Goal: Transaction & Acquisition: Obtain resource

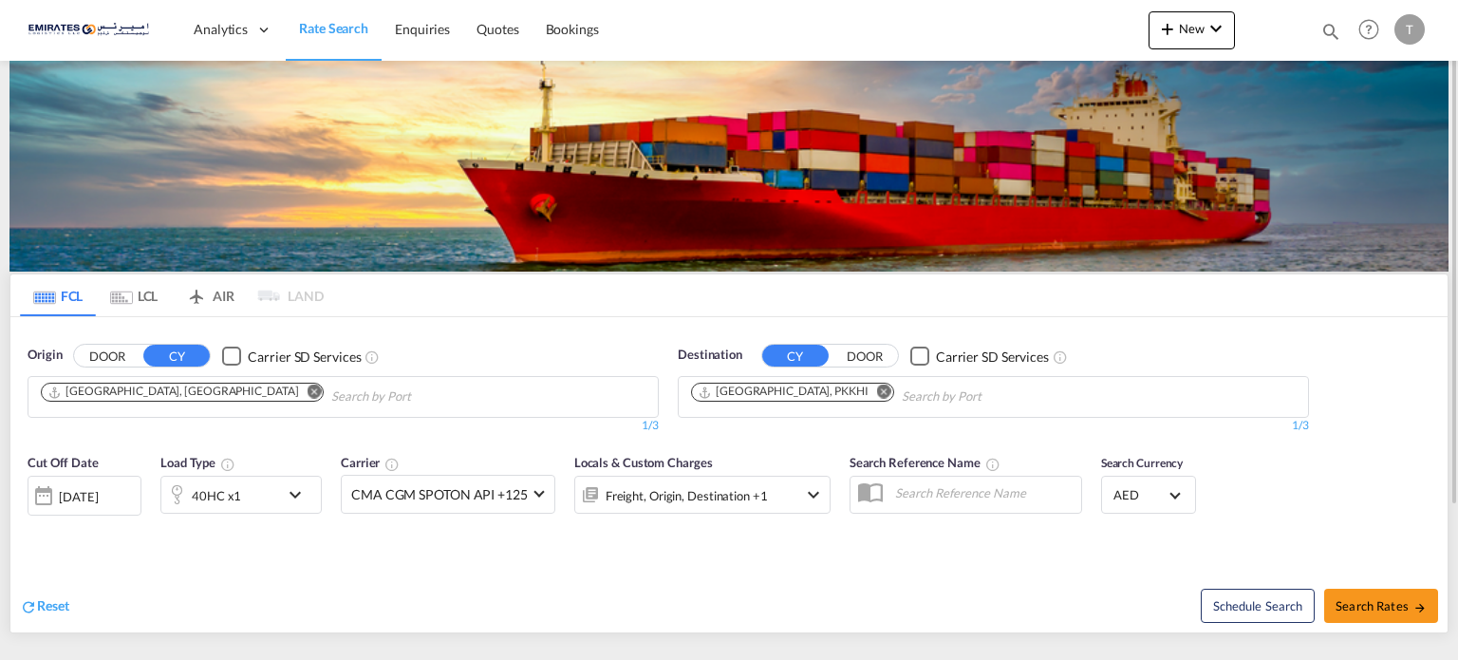
click at [877, 386] on md-icon "Remove" at bounding box center [884, 392] width 14 height 14
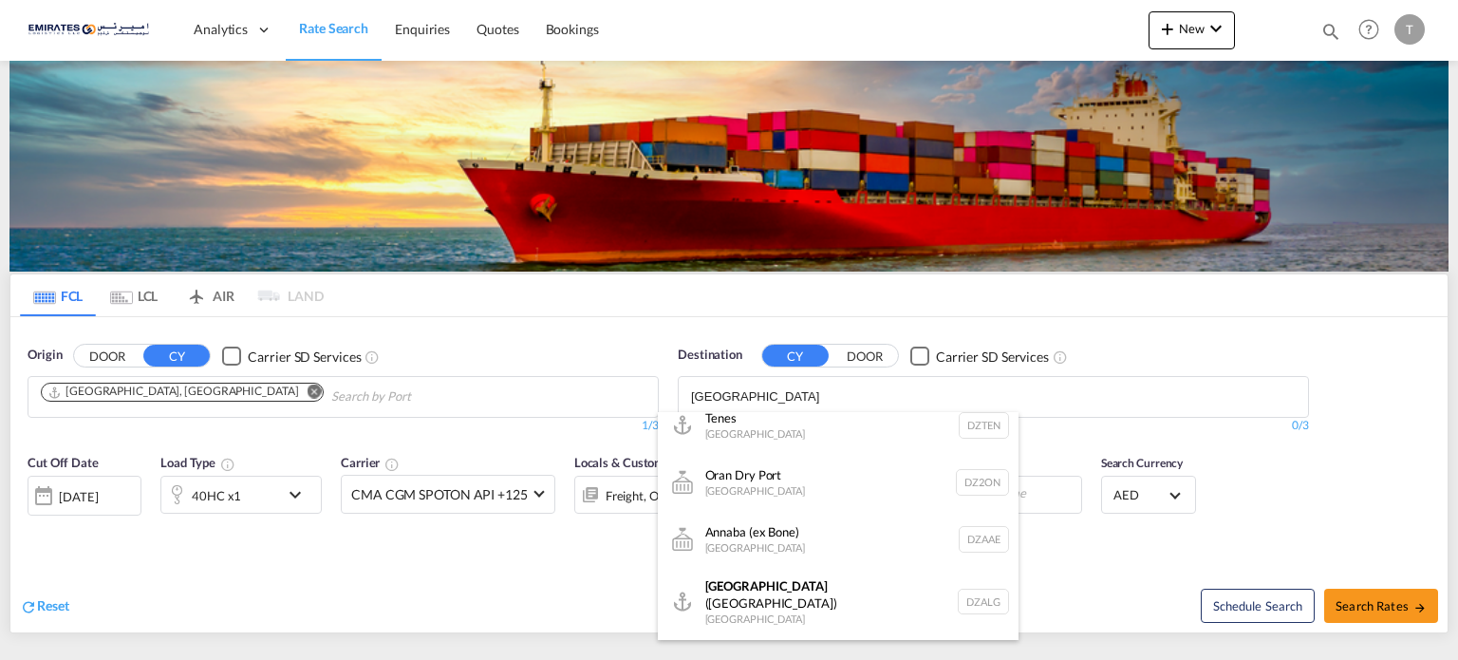
scroll to position [475, 0]
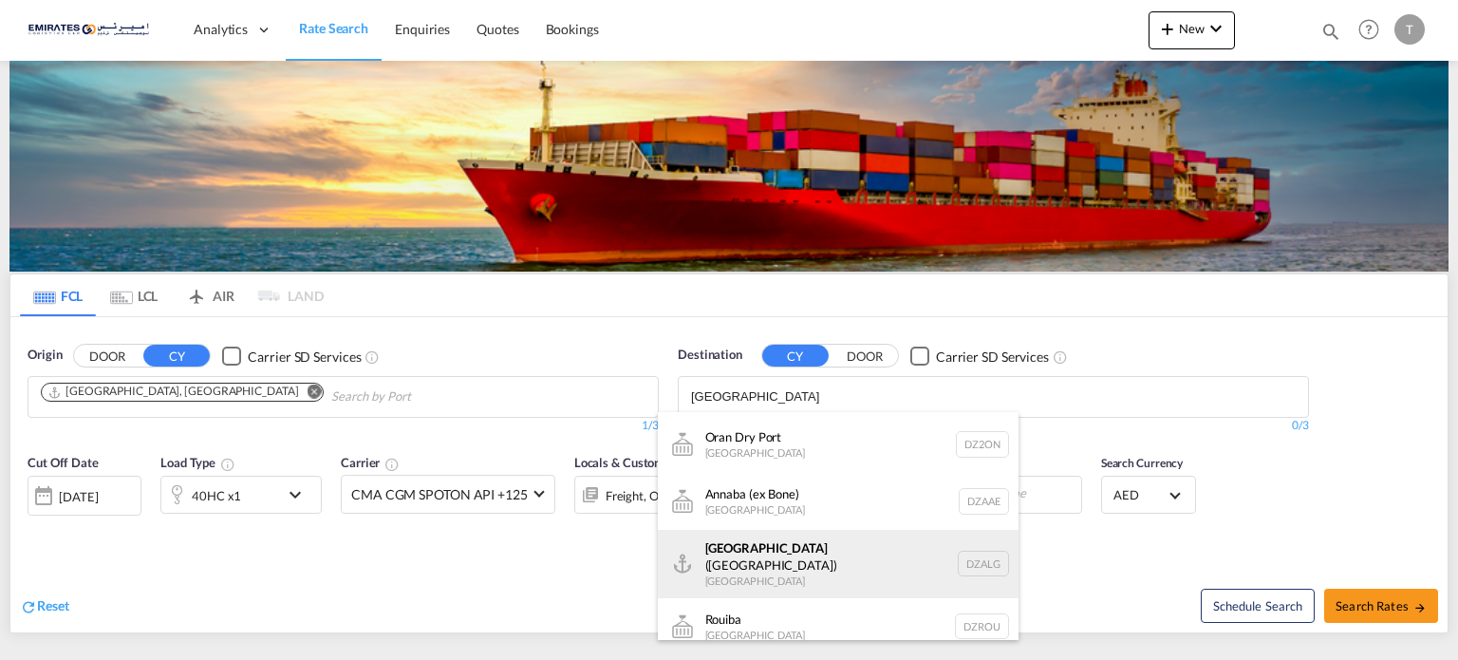
type input "[GEOGRAPHIC_DATA]"
click at [763, 555] on div "[GEOGRAPHIC_DATA] ([GEOGRAPHIC_DATA]) [GEOGRAPHIC_DATA] [GEOGRAPHIC_DATA]" at bounding box center [838, 564] width 361 height 68
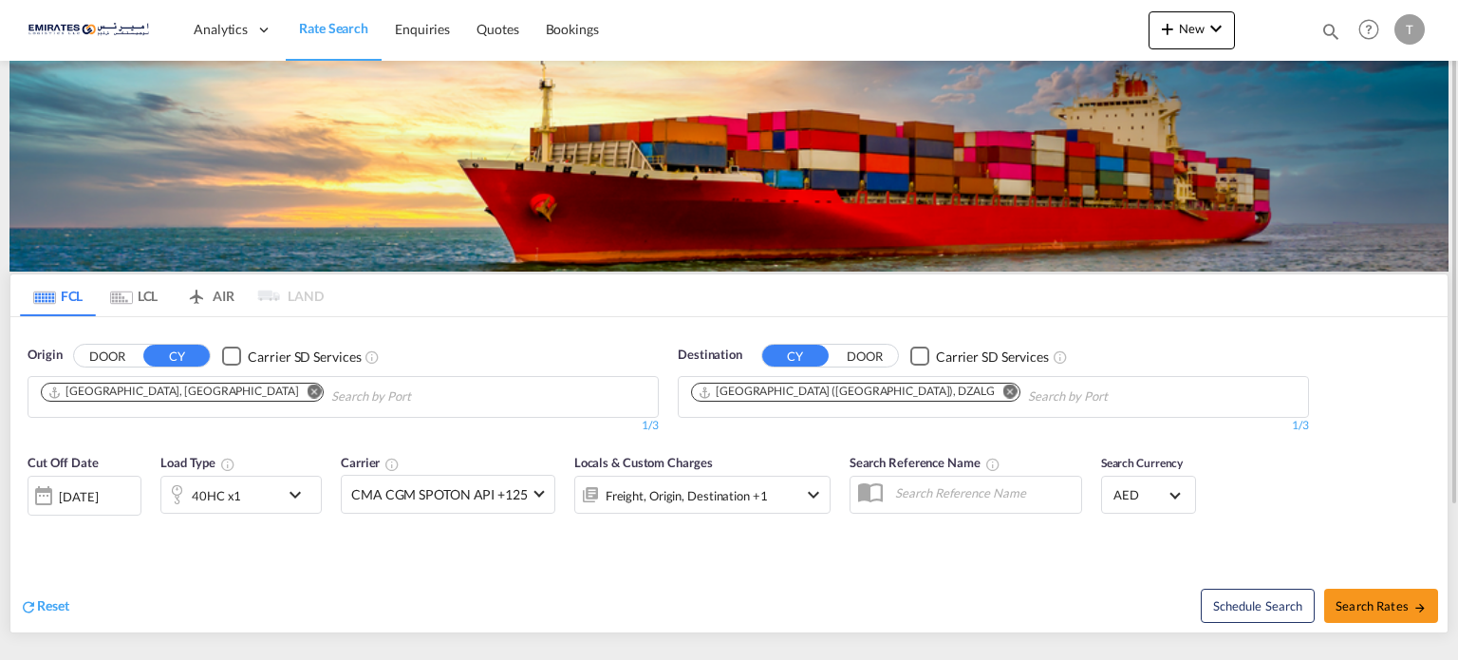
scroll to position [95, 0]
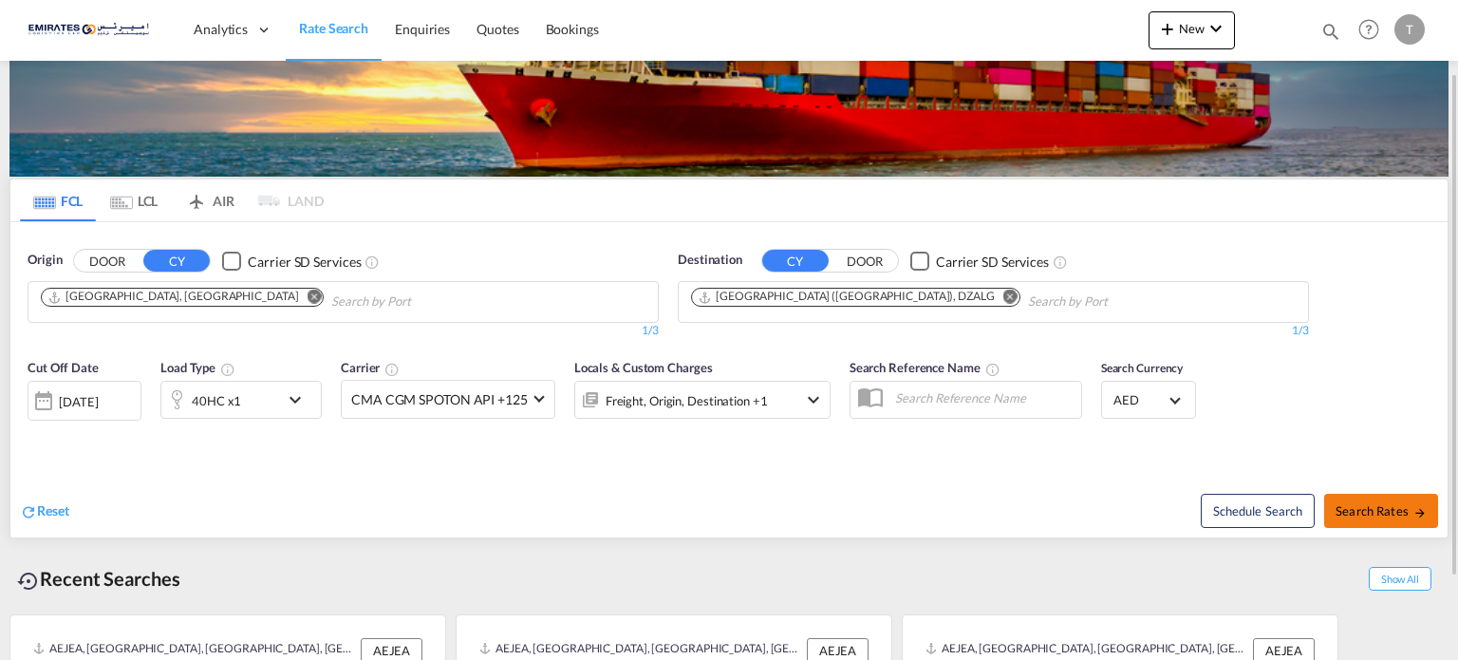
click at [1402, 508] on span "Search Rates" at bounding box center [1381, 510] width 91 height 15
type input "AEJEA to DZALG / [DATE]"
